Goal: Task Accomplishment & Management: Manage account settings

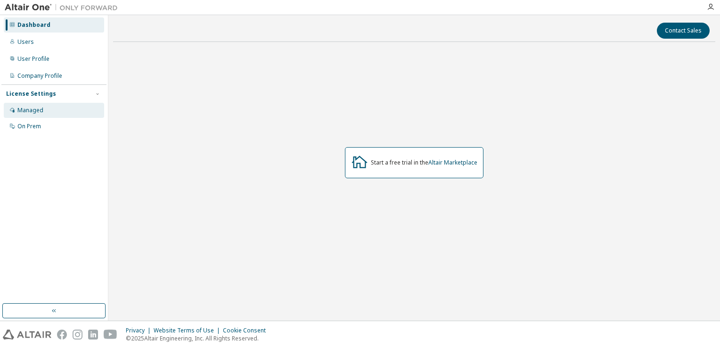
click at [64, 105] on div "Managed" at bounding box center [54, 110] width 100 height 15
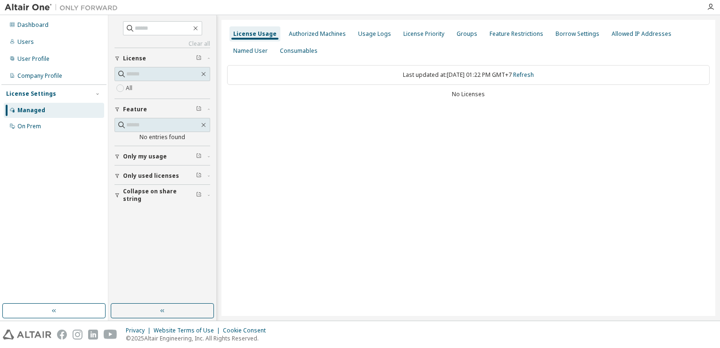
click at [165, 154] on div "Only my usage" at bounding box center [165, 157] width 84 height 8
click at [151, 154] on span "Only my usage" at bounding box center [145, 157] width 44 height 8
